Goal: Task Accomplishment & Management: Manage account settings

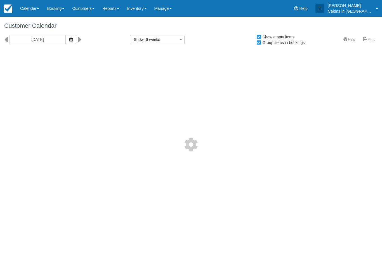
select select
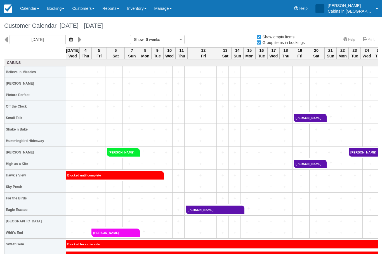
select select
click at [69, 38] on icon "button" at bounding box center [70, 39] width 3 height 4
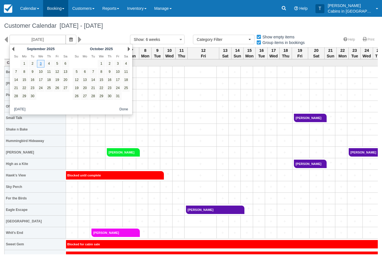
click at [58, 6] on link "Booking" at bounding box center [55, 8] width 25 height 17
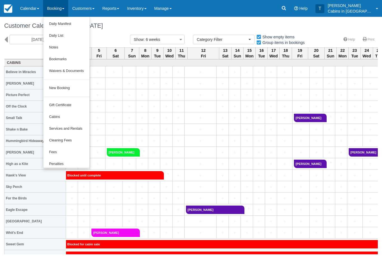
click at [168, 27] on div at bounding box center [191, 128] width 382 height 256
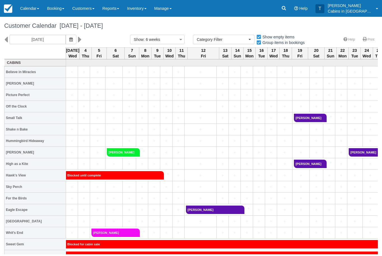
click at [287, 9] on icon at bounding box center [284, 8] width 6 height 6
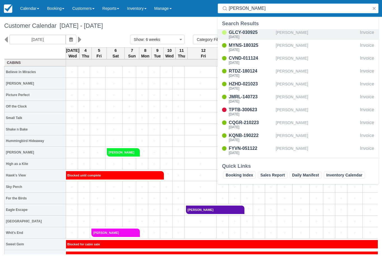
type input "Francisco"
click at [296, 36] on div "[PERSON_NAME]" at bounding box center [317, 34] width 82 height 11
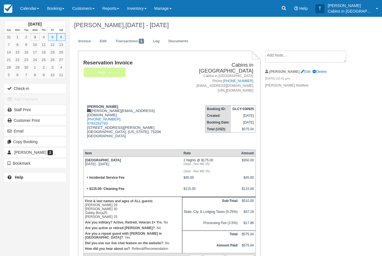
scroll to position [0, 0]
click at [137, 43] on link "Transactions 1" at bounding box center [129, 41] width 37 height 11
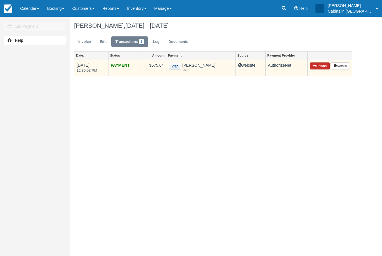
click at [319, 63] on button "Refund" at bounding box center [320, 65] width 20 height 7
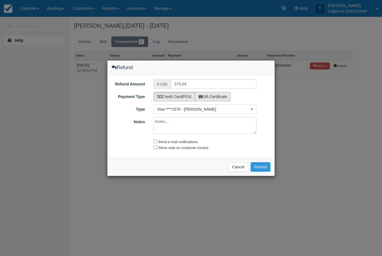
click at [222, 92] on label "Gift Certificate" at bounding box center [213, 97] width 36 height 10
radio input "true"
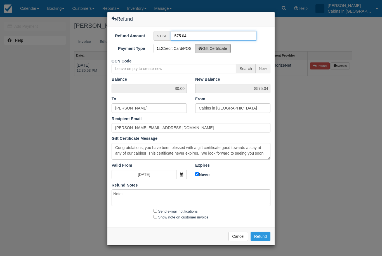
click at [220, 36] on input "575.04" at bounding box center [214, 36] width 86 height 10
type input "5"
type input "50.00"
click at [230, 47] on label "Gift Certificate" at bounding box center [213, 49] width 36 height 10
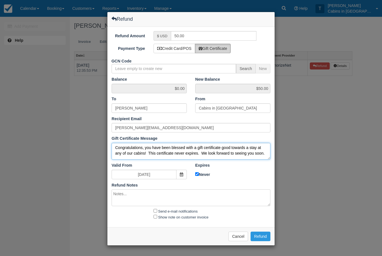
click at [247, 154] on textarea "Congratulations, you have been blessed with a gift certificate good towards a s…" at bounding box center [191, 151] width 159 height 17
click at [257, 153] on textarea "Congratulations, you have been blessed with a gift certificate good towards a s…" at bounding box center [191, 151] width 159 height 17
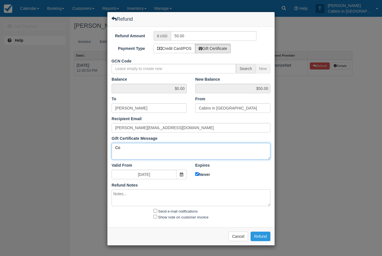
type textarea "C"
click at [255, 155] on textarea "Congratulations, you have been blessed with a gift certificate good towards a s…" at bounding box center [191, 151] width 159 height 17
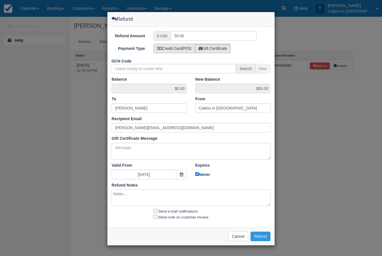
click at [184, 49] on label "Credit Card/POS" at bounding box center [175, 49] width 42 height 10
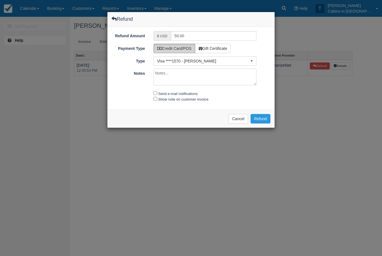
radio input "true"
click at [197, 76] on textarea "Notes" at bounding box center [205, 77] width 103 height 17
type textarea "Thank you for staying with us again! We look forward to hosting you!"
click at [156, 90] on div "Send e-mail notifications" at bounding box center [205, 93] width 112 height 6
click at [158, 88] on div "Refund Amount $ USD 50.00 Payment Type Credit Card/POS Gift Certificate GCN Cod…" at bounding box center [190, 68] width 167 height 82
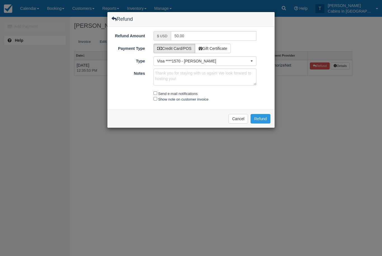
click at [156, 88] on div "Refund Amount $ USD 50.00 Payment Type Credit Card/POS Gift Certificate GCN Cod…" at bounding box center [190, 68] width 167 height 82
click at [155, 93] on input "Send e-mail notifications" at bounding box center [156, 93] width 4 height 4
checkbox input "true"
click at [154, 97] on input "Show note on customer invoice" at bounding box center [156, 99] width 4 height 4
checkbox input "true"
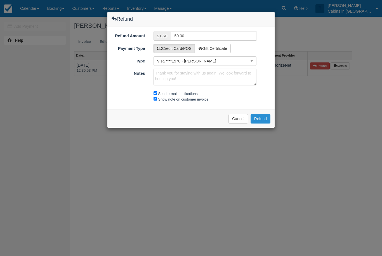
click at [262, 115] on button "Refund" at bounding box center [261, 119] width 20 height 10
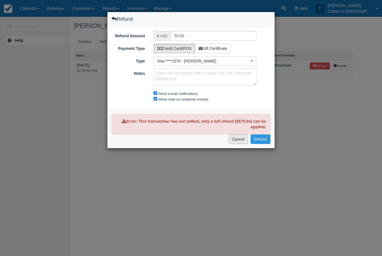
click at [237, 138] on button "Cancel" at bounding box center [238, 139] width 20 height 10
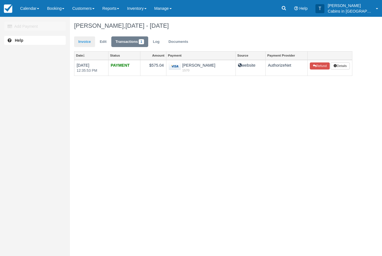
click at [81, 41] on link "Invoice" at bounding box center [84, 41] width 21 height 11
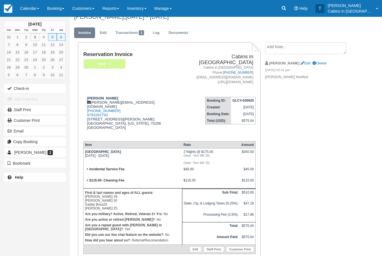
scroll to position [6, 0]
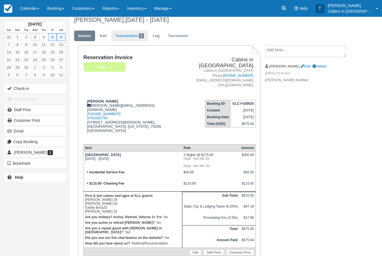
click at [117, 37] on link "Transactions 1" at bounding box center [129, 35] width 37 height 11
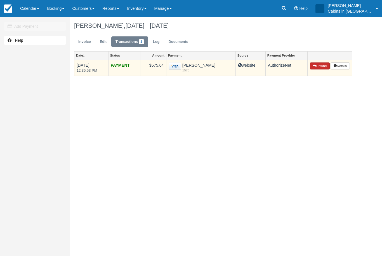
click at [318, 66] on button "Refund" at bounding box center [320, 65] width 20 height 7
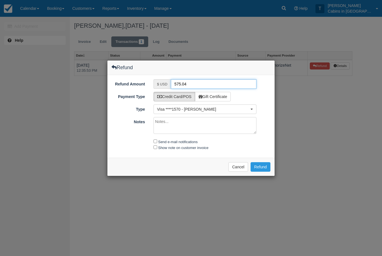
click at [209, 87] on input "575.04" at bounding box center [214, 84] width 86 height 10
type input "50.00"
click at [207, 126] on textarea "Notes" at bounding box center [205, 125] width 103 height 17
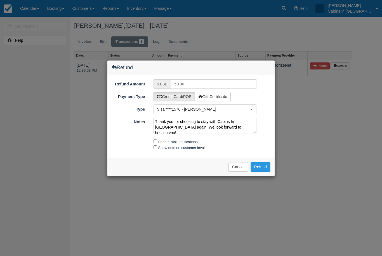
type textarea "Thank you for choosing to stay with Cabins In Broken Bow again! We look forward…"
click at [155, 145] on input "Show note on customer invoice" at bounding box center [156, 147] width 4 height 4
checkbox input "true"
click at [155, 141] on input "Send e-mail notifications" at bounding box center [156, 141] width 4 height 4
checkbox input "true"
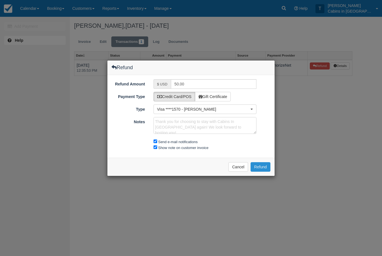
click at [265, 165] on button "Refund" at bounding box center [261, 167] width 20 height 10
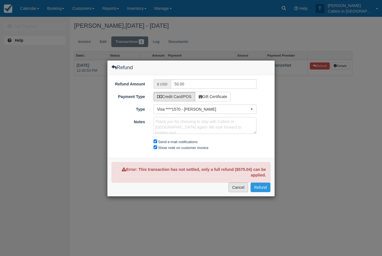
click at [241, 186] on button "Cancel" at bounding box center [238, 187] width 20 height 10
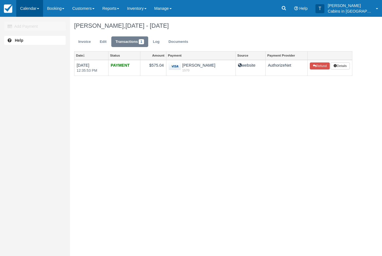
click at [35, 8] on link "Calendar" at bounding box center [29, 8] width 27 height 17
click at [45, 34] on link "Customer" at bounding box center [38, 36] width 44 height 12
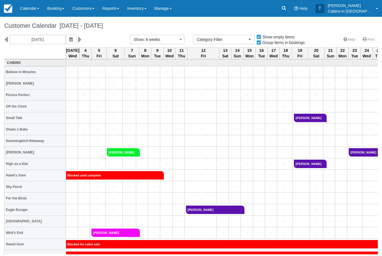
select select
click at [69, 37] on icon "button" at bounding box center [70, 39] width 3 height 4
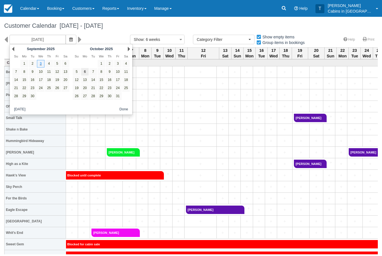
click at [84, 71] on link "6" at bounding box center [85, 72] width 8 height 8
type input "[DATE]"
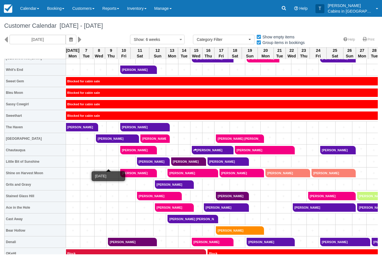
scroll to position [163, 0]
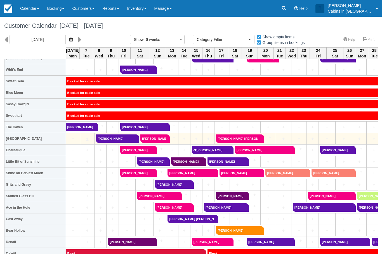
click at [87, 139] on link "+" at bounding box center [87, 139] width 11 height 6
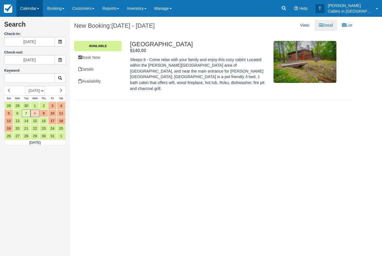
click at [35, 6] on link "Calendar" at bounding box center [29, 8] width 27 height 17
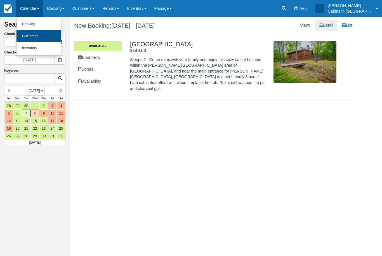
click at [40, 40] on link "Customer" at bounding box center [38, 36] width 44 height 12
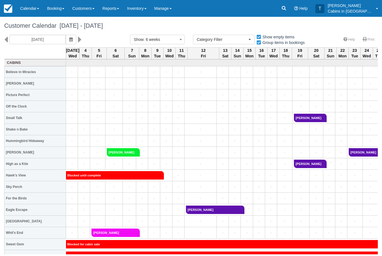
select select
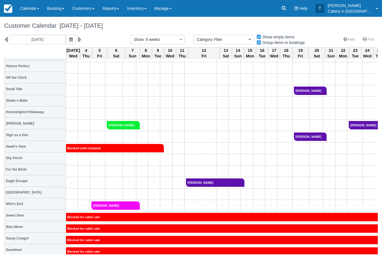
scroll to position [31, 0]
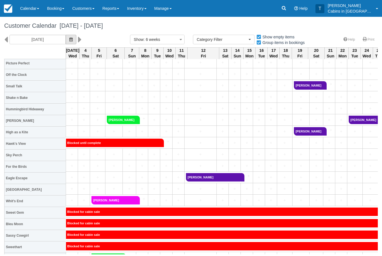
click at [69, 38] on icon "button" at bounding box center [70, 39] width 3 height 4
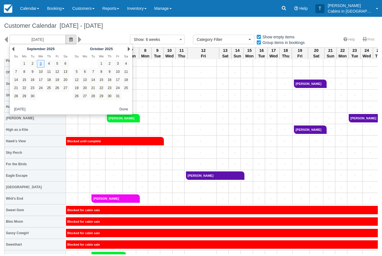
click at [69, 37] on icon "button" at bounding box center [70, 39] width 3 height 4
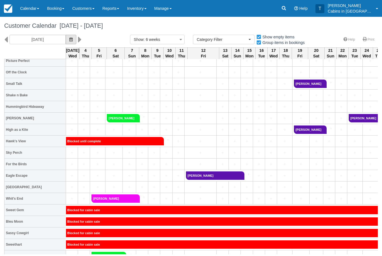
click at [69, 39] on icon "button" at bounding box center [70, 39] width 3 height 4
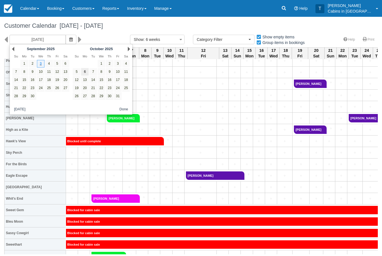
click at [86, 70] on link "6" at bounding box center [85, 72] width 8 height 8
type input "10/06/25"
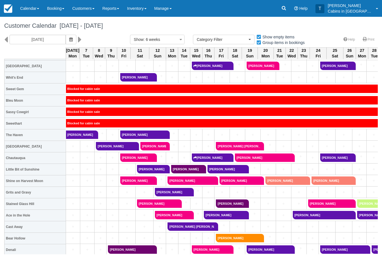
scroll to position [155, 0]
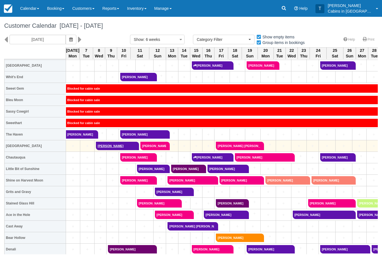
click at [110, 145] on link "Juli Munro" at bounding box center [115, 145] width 39 height 8
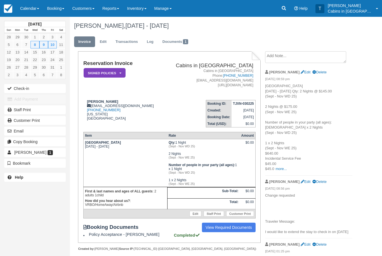
click at [306, 52] on textarea at bounding box center [305, 57] width 81 height 12
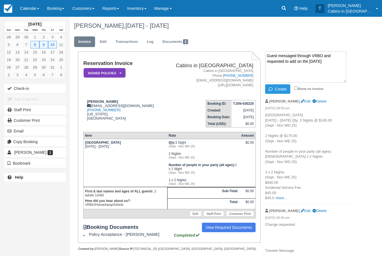
click at [308, 55] on textarea "Guest messaged through VRBO and requested to add on the [DATE]" at bounding box center [305, 66] width 81 height 31
click at [325, 59] on textarea "Guest messaged via VRBO and requested to add on the October 7th" at bounding box center [305, 66] width 81 height 31
click at [287, 61] on textarea "Guest messaged via VRBO and requested to add on the October 7th" at bounding box center [305, 66] width 81 height 31
click at [328, 59] on textarea "Guest messaged via VRBO and requested to add on October 7th" at bounding box center [305, 66] width 81 height 31
type textarea "Guest messaged via VRBO and requested to add on October 7th for check in. I hav…"
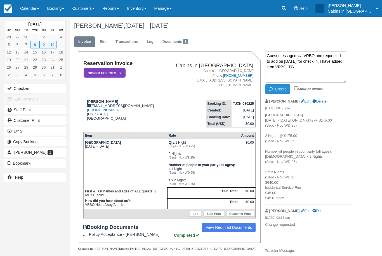
click at [282, 86] on button "Create" at bounding box center [277, 89] width 25 height 10
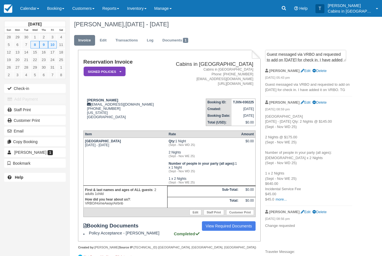
scroll to position [2, 0]
click at [103, 43] on link "Edit" at bounding box center [103, 40] width 15 height 11
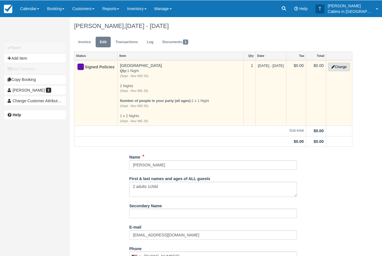
click at [339, 67] on button "Change" at bounding box center [338, 66] width 21 height 8
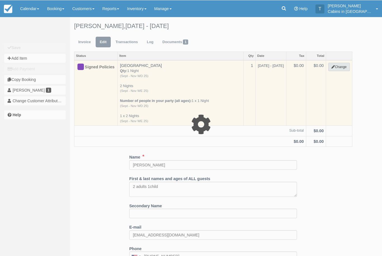
select select "1"
type input "0.00"
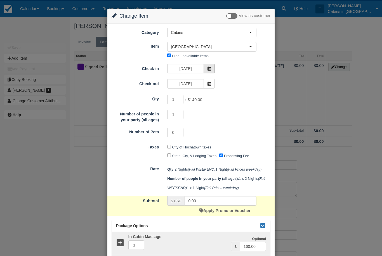
click at [209, 69] on icon at bounding box center [209, 68] width 4 height 4
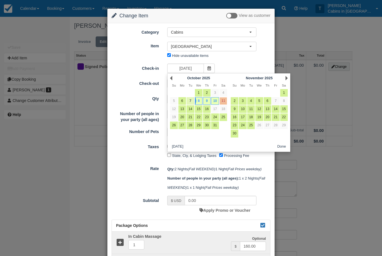
click at [188, 99] on link "7" at bounding box center [191, 101] width 8 height 8
type input "10/07/25"
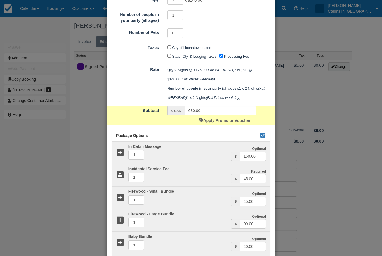
scroll to position [100, 0]
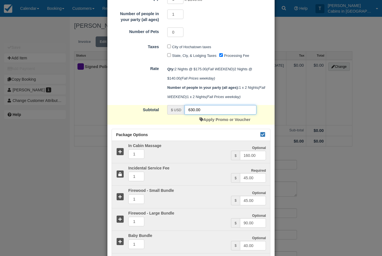
click at [232, 114] on input "630.00" at bounding box center [221, 110] width 72 height 10
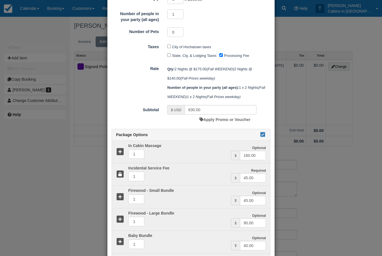
click at [266, 141] on div "Package Options" at bounding box center [191, 135] width 158 height 12
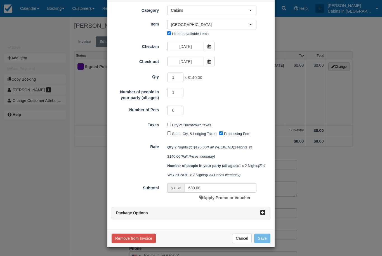
scroll to position [30, 0]
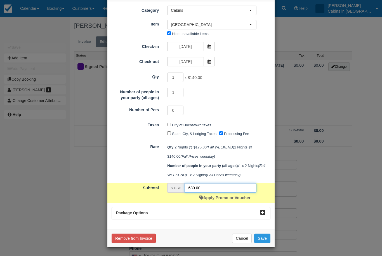
click at [232, 185] on input "630.00" at bounding box center [221, 188] width 72 height 10
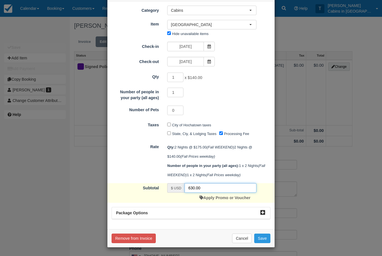
click at [240, 191] on input "630.00" at bounding box center [221, 188] width 72 height 10
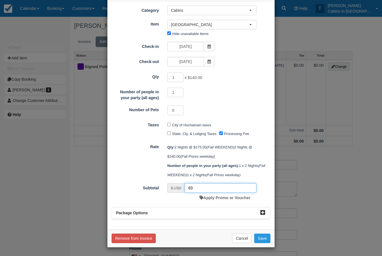
type input "6"
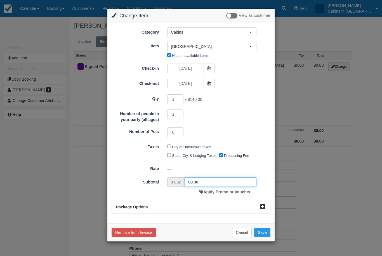
type input "00.00"
click at [262, 156] on div "Taxes City of Hochatown taxes State, Cty, & Lodging Taxes Processing Fee" at bounding box center [190, 151] width 167 height 18
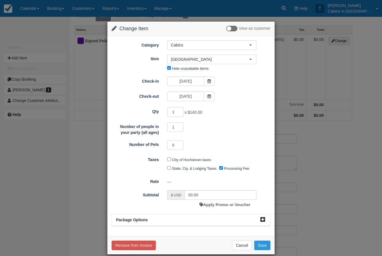
scroll to position [51, 0]
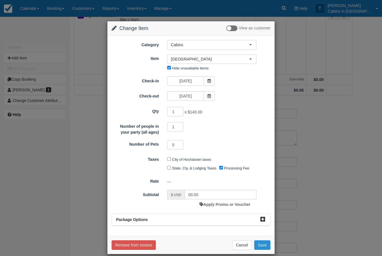
click at [264, 242] on button "Save" at bounding box center [262, 245] width 16 height 10
checkbox input "false"
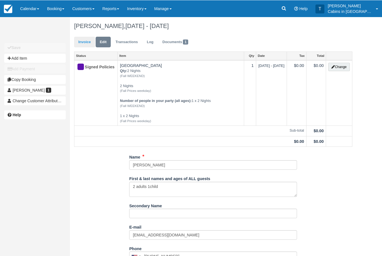
click at [81, 39] on link "Invoice" at bounding box center [84, 41] width 21 height 11
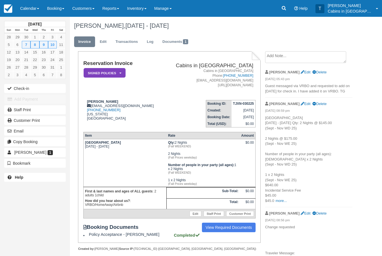
click at [322, 55] on textarea at bounding box center [305, 57] width 81 height 12
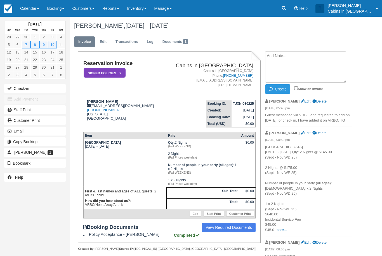
click at [299, 63] on textarea at bounding box center [305, 66] width 81 height 31
click at [282, 58] on textarea at bounding box center [305, 66] width 81 height 31
click at [281, 56] on textarea at bounding box center [305, 66] width 81 height 31
click at [280, 54] on textarea at bounding box center [305, 66] width 81 height 31
paste textarea "Property #2618360 Unit unit_3188882 Reservation ID HA-3F6LVL Dates [DATE] - [DA…"
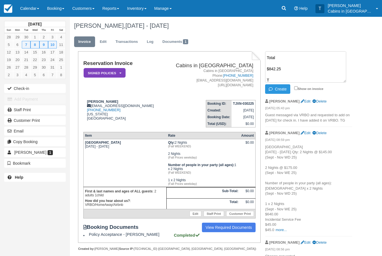
scroll to position [300, 0]
type textarea "Property #2618360 Unit unit_3188882 Reservation ID HA-3F6LVL Dates Oct 7 - Oct …"
click at [272, 87] on icon "button" at bounding box center [272, 89] width 6 height 4
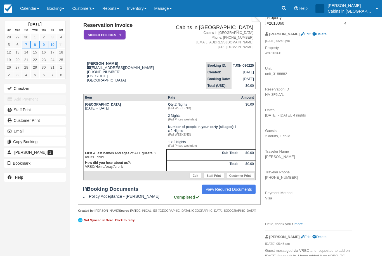
scroll to position [0, 0]
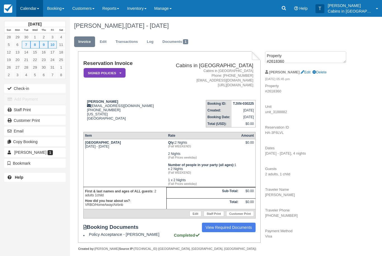
click at [33, 5] on link "Calendar" at bounding box center [29, 8] width 27 height 17
click at [43, 36] on link "Customer" at bounding box center [38, 36] width 44 height 12
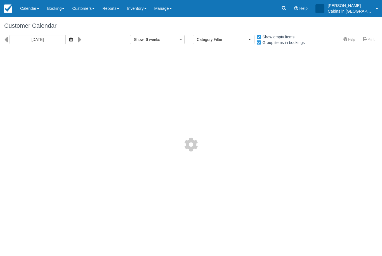
select select
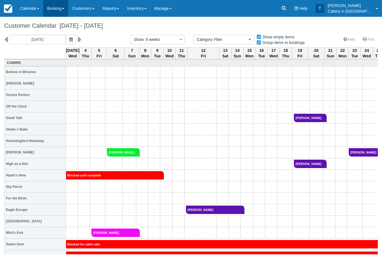
click at [61, 8] on link "Booking" at bounding box center [55, 8] width 25 height 17
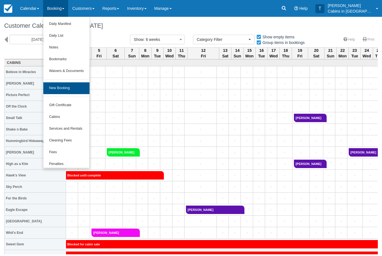
click at [73, 85] on link "New Booking" at bounding box center [66, 88] width 46 height 12
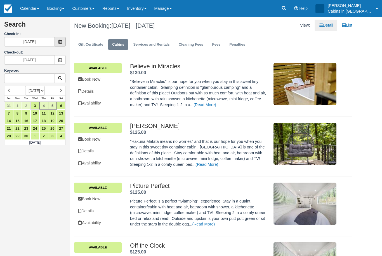
click at [62, 40] on span at bounding box center [60, 42] width 11 height 10
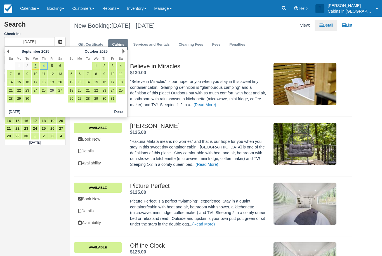
click at [53, 91] on link "26" at bounding box center [52, 91] width 8 height 8
type input "[DATE]"
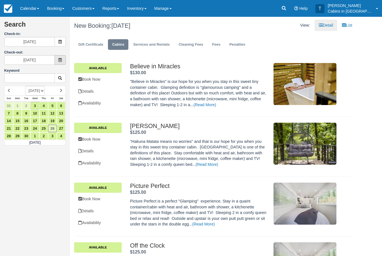
click at [61, 58] on icon at bounding box center [60, 60] width 4 height 4
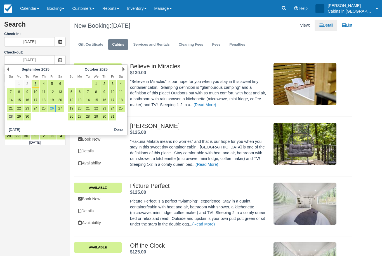
click at [10, 115] on link "28" at bounding box center [11, 117] width 8 height 8
type input "[DATE]"
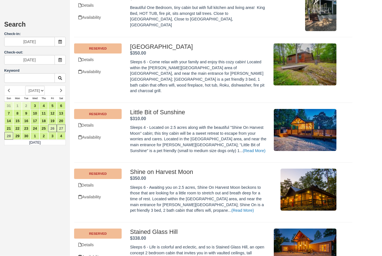
scroll to position [2319, 0]
